Goal: Task Accomplishment & Management: Complete application form

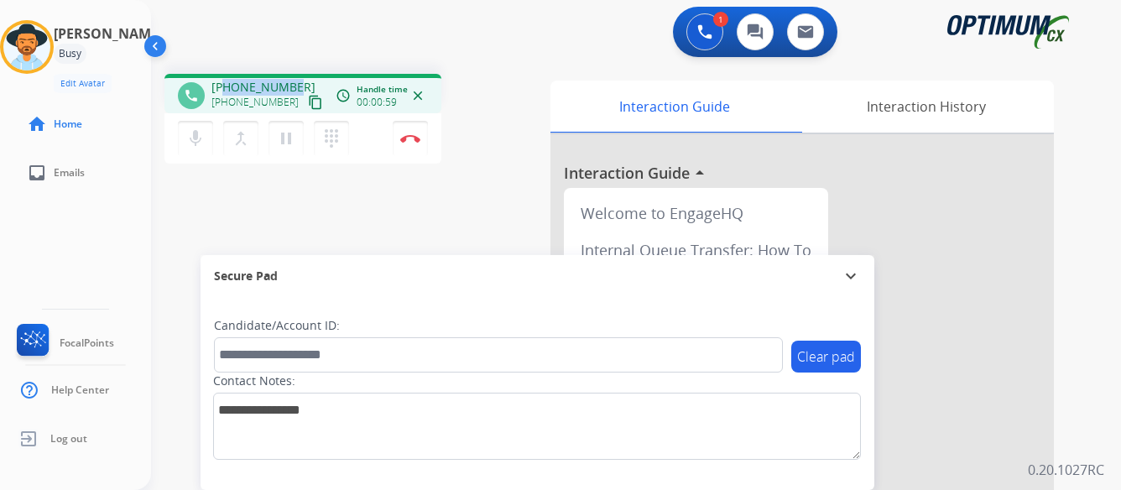
drag, startPoint x: 224, startPoint y: 87, endPoint x: 297, endPoint y: 84, distance: 73.1
click at [297, 84] on div "[PHONE_NUMBER] [PHONE_NUMBER] content_copy" at bounding box center [268, 96] width 114 height 34
copy span "9148868126"
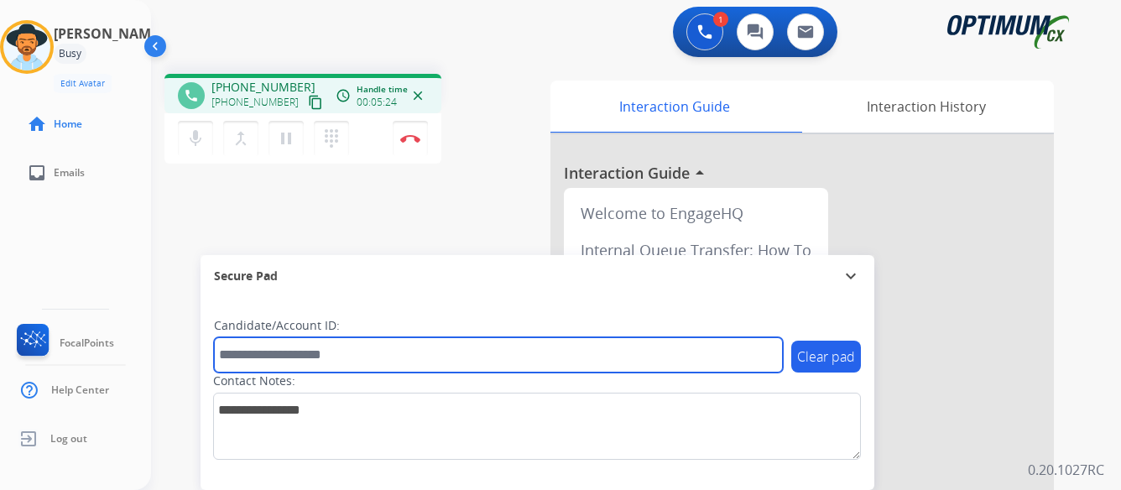
paste input "*******"
type input "*******"
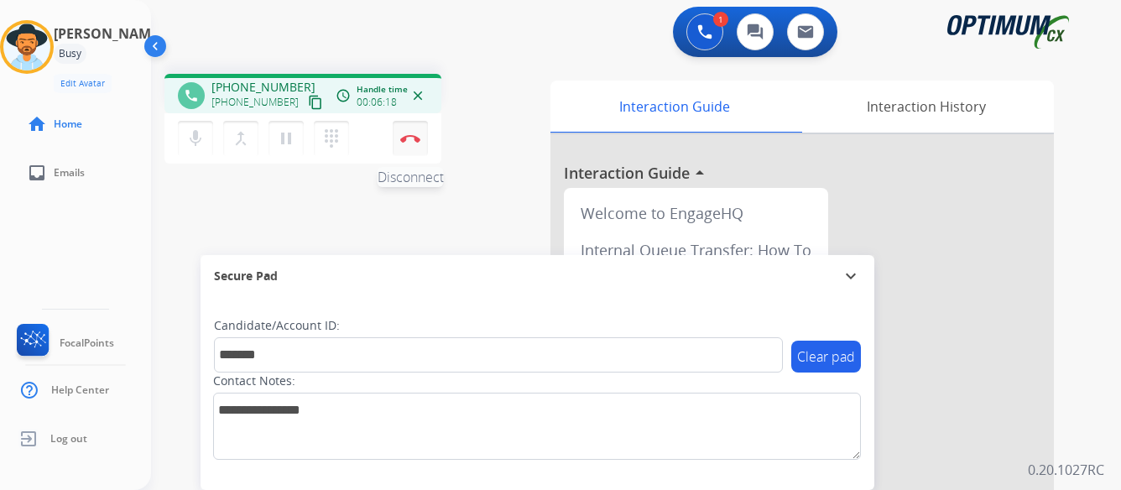
click at [409, 133] on button "Disconnect" at bounding box center [410, 138] width 35 height 35
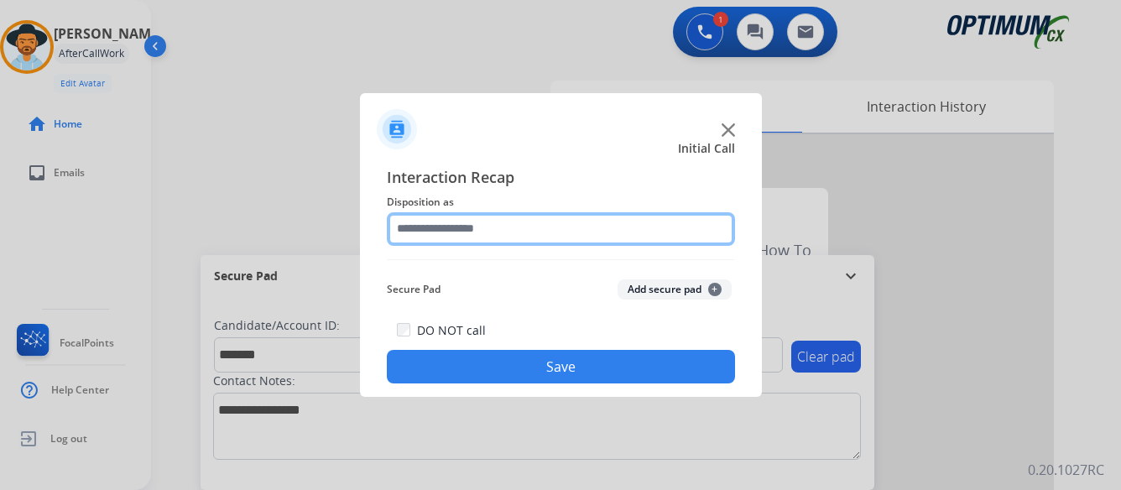
click at [546, 230] on input "text" at bounding box center [561, 229] width 348 height 34
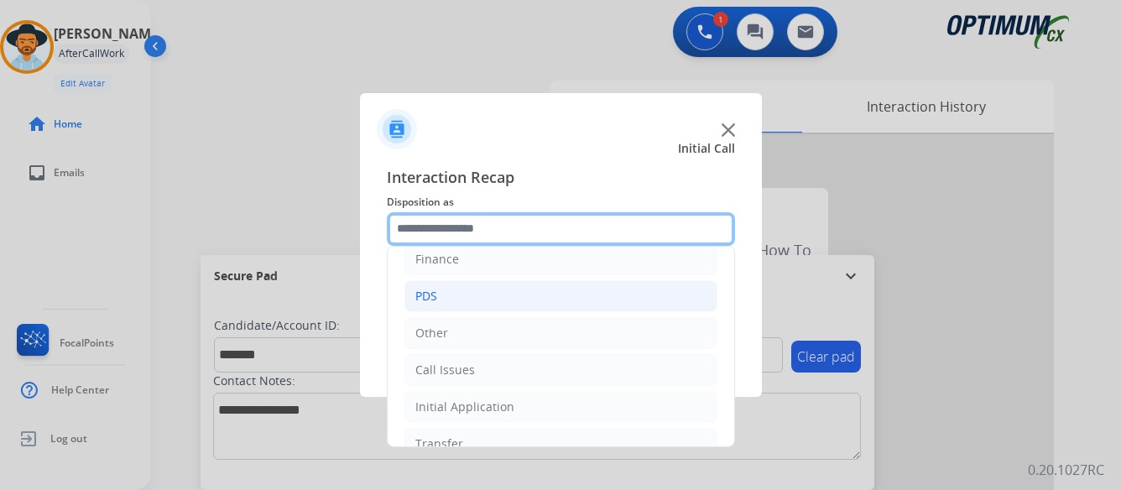
scroll to position [114, 0]
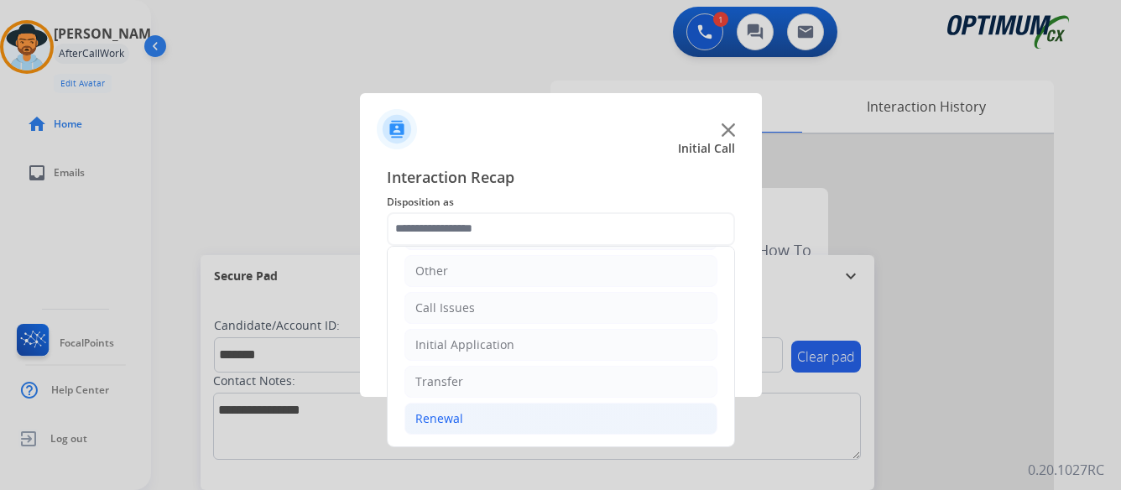
click at [427, 419] on div "Renewal" at bounding box center [439, 418] width 48 height 17
click at [433, 418] on div "Renewal" at bounding box center [439, 418] width 48 height 17
click at [425, 417] on div "Renewal" at bounding box center [439, 418] width 48 height 17
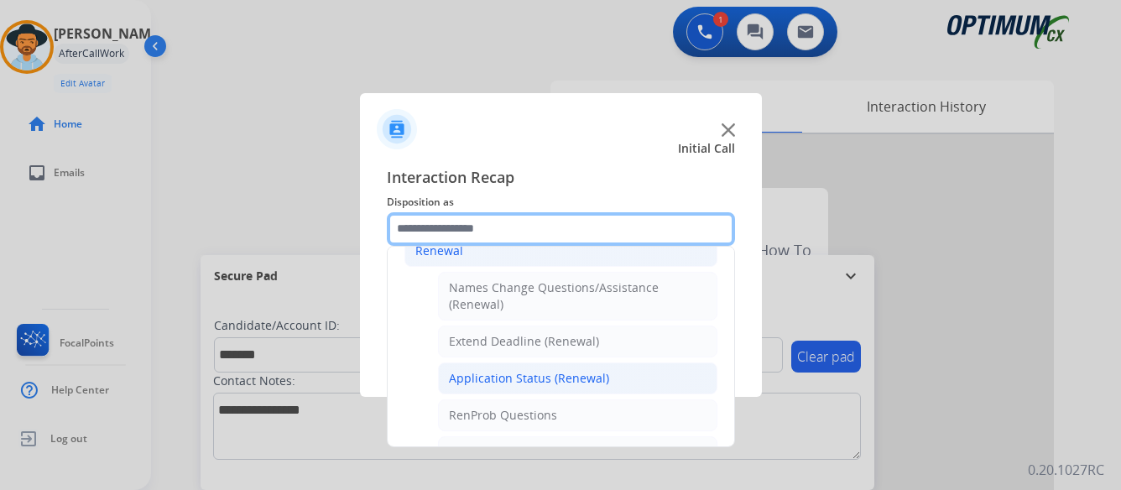
scroll to position [366, 0]
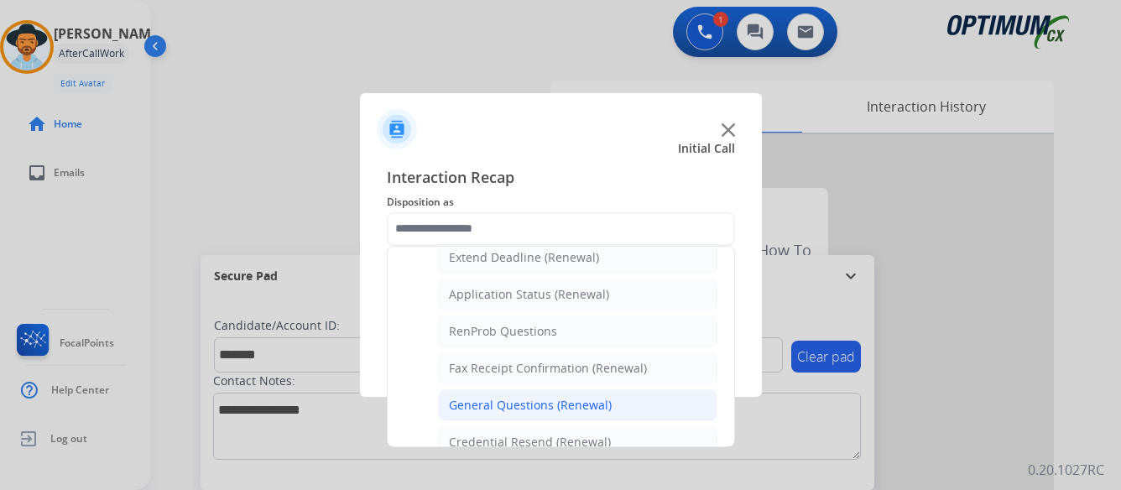
click at [556, 405] on div "General Questions (Renewal)" at bounding box center [530, 405] width 163 height 17
type input "**********"
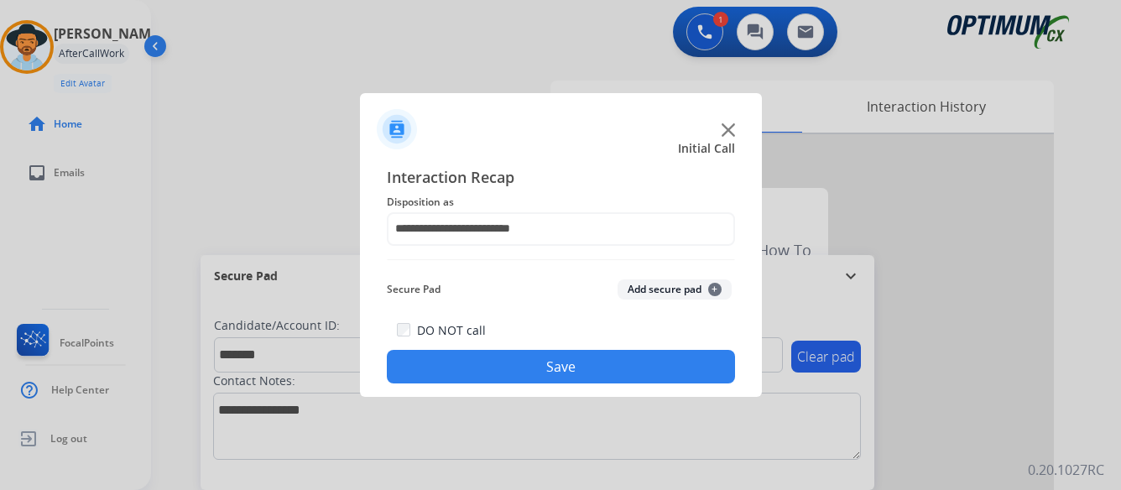
click at [566, 363] on button "Save" at bounding box center [561, 367] width 348 height 34
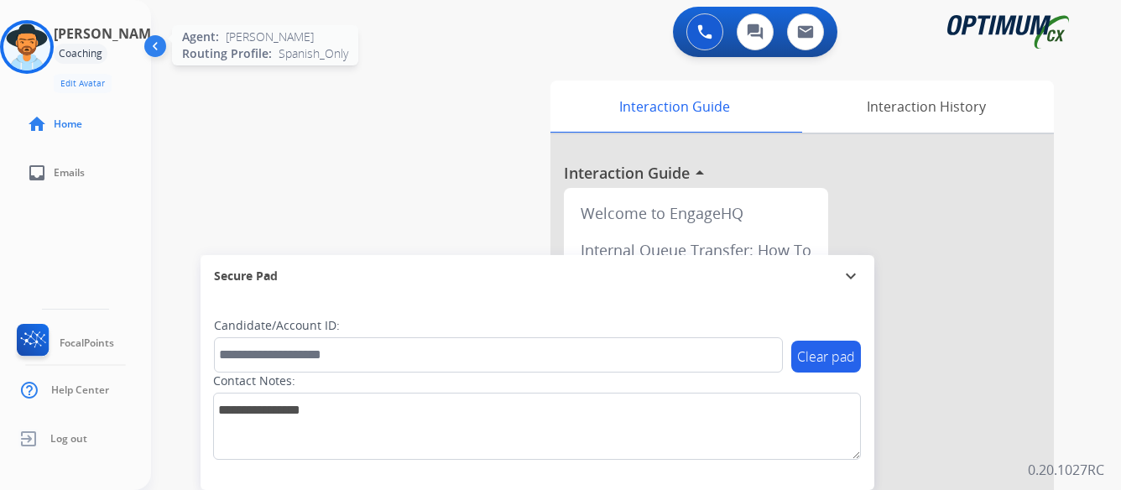
click at [50, 49] on img at bounding box center [26, 46] width 47 height 47
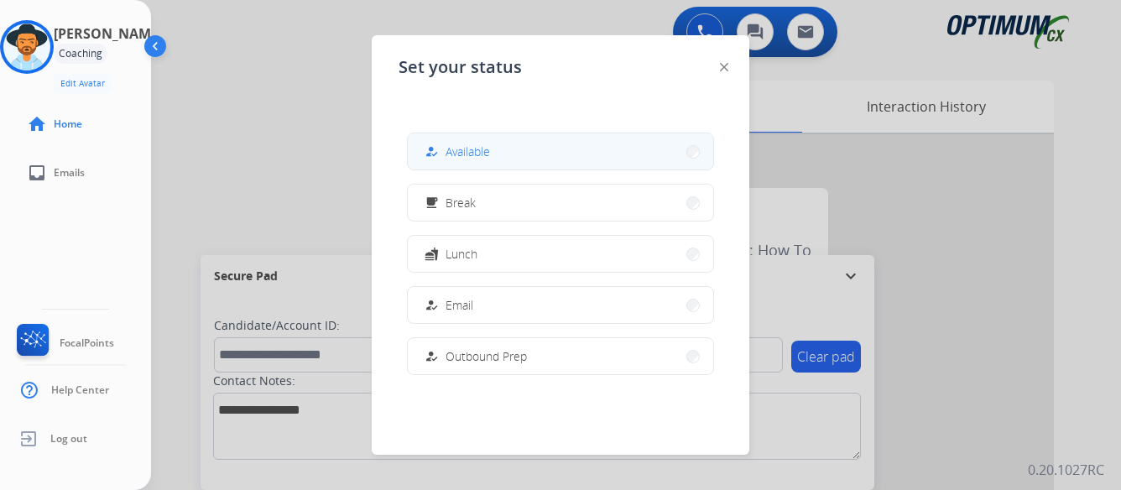
click at [565, 153] on button "how_to_reg Available" at bounding box center [560, 151] width 305 height 36
